Goal: Task Accomplishment & Management: Contribute content

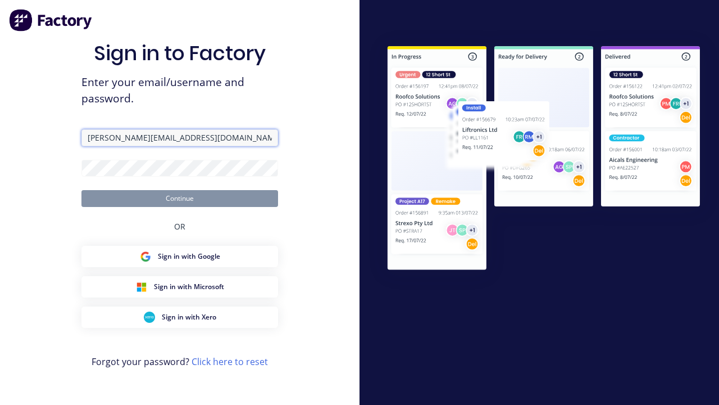
type input "[PERSON_NAME][EMAIL_ADDRESS][DOMAIN_NAME]"
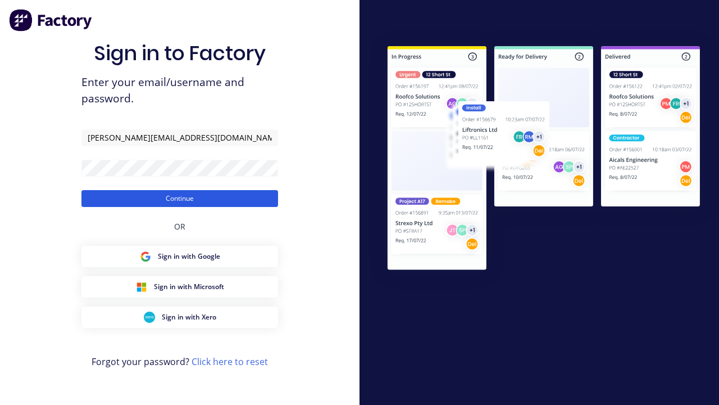
click at [180, 198] on button "Continue" at bounding box center [179, 198] width 197 height 17
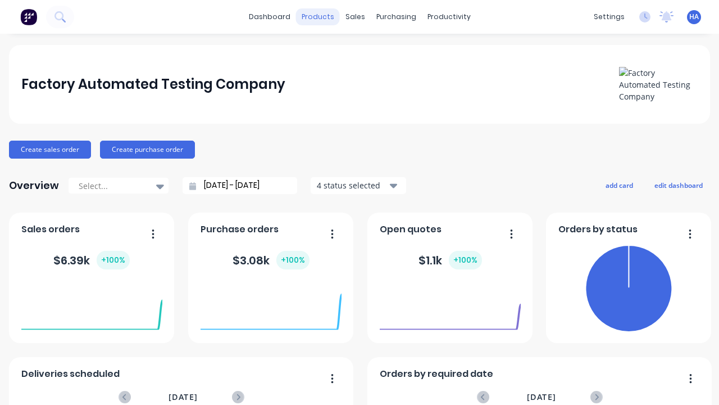
click at [317, 17] on div "products" at bounding box center [318, 16] width 44 height 17
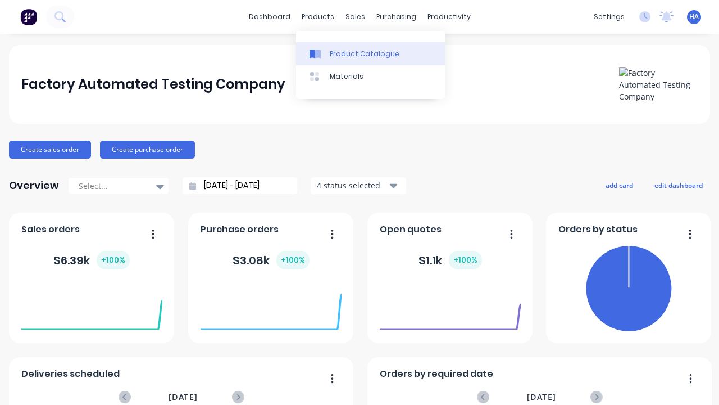
click at [370, 53] on div "Product Catalogue" at bounding box center [365, 54] width 70 height 10
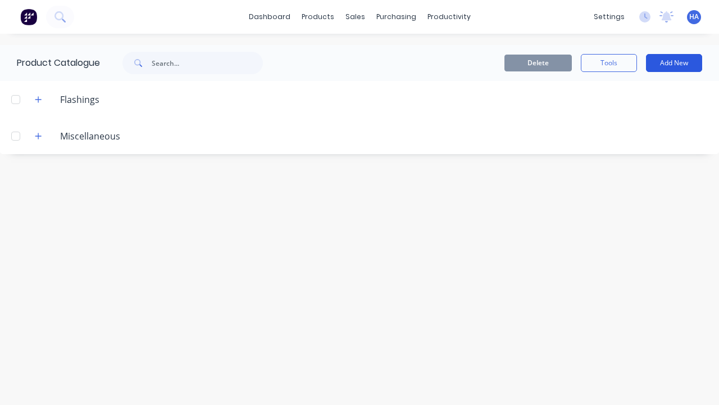
click at [674, 63] on button "Add New" at bounding box center [674, 63] width 56 height 18
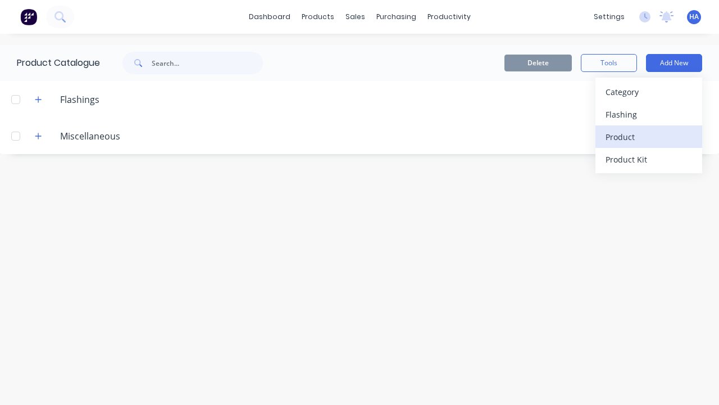
click at [649, 137] on div "Product" at bounding box center [649, 137] width 87 height 16
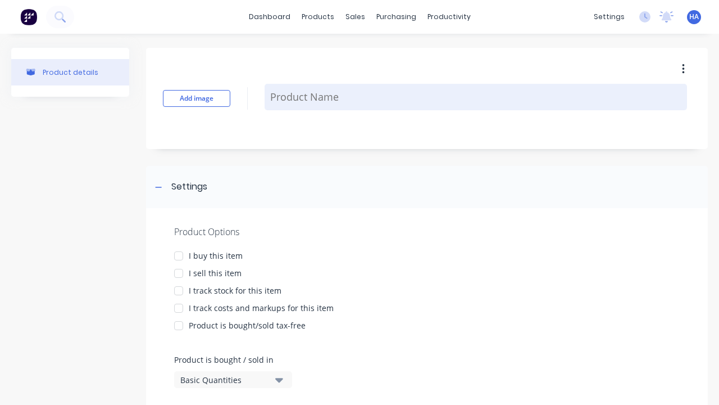
click at [476, 97] on textarea at bounding box center [476, 97] width 423 height 26
type textarea "x"
type textarea "Test Product Name"
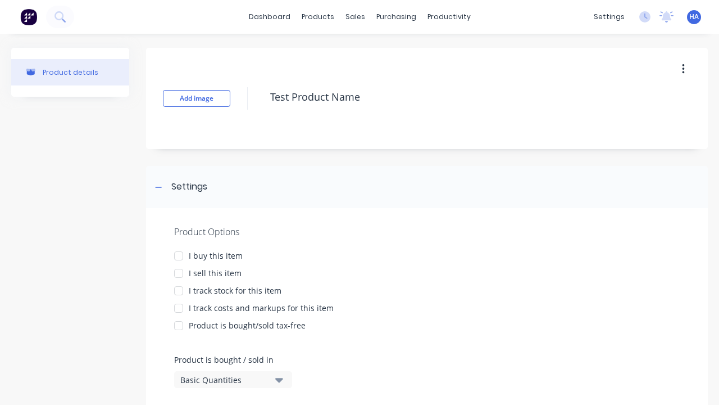
click at [179, 255] on div at bounding box center [178, 255] width 22 height 22
click at [179, 273] on div at bounding box center [178, 273] width 22 height 22
type textarea "x"
type textarea "Test Product Name"
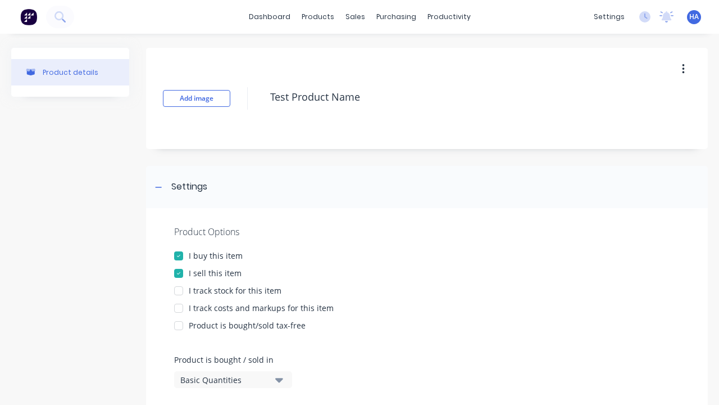
type textarea "x"
type textarea "Test Product Name"
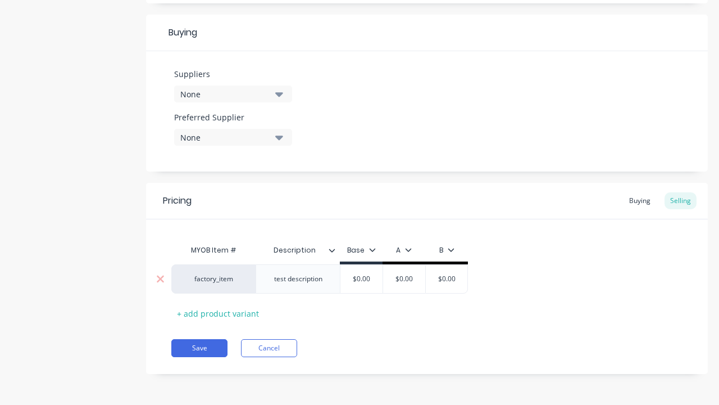
click at [404, 279] on input "text" at bounding box center [404, 279] width 56 height 10
type textarea "x"
type input "$0.00"
type textarea "x"
type input "100"
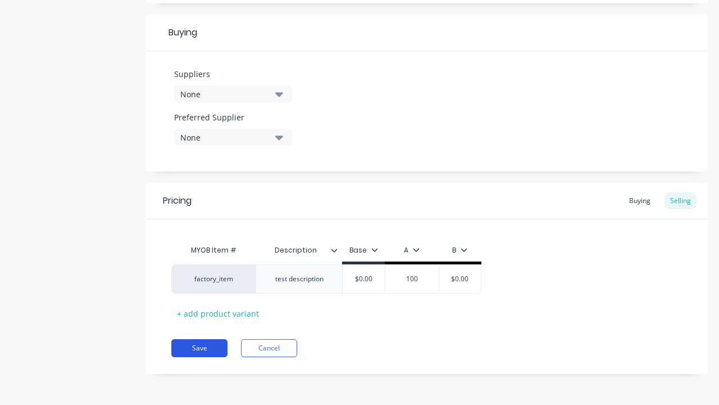
click at [199, 348] on button "Save" at bounding box center [199, 348] width 56 height 18
type textarea "x"
